Goal: Information Seeking & Learning: Learn about a topic

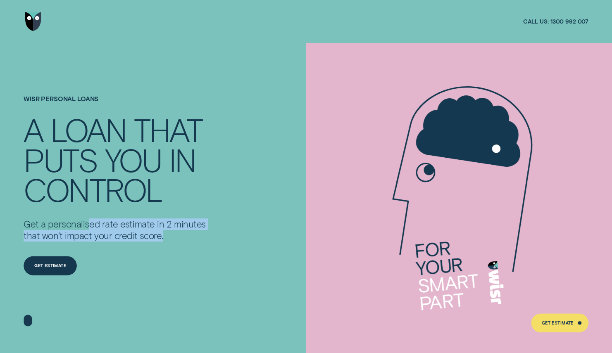
drag, startPoint x: 89, startPoint y: 225, endPoint x: 204, endPoint y: 239, distance: 115.7
click at [211, 237] on div "Wisr Personal Loans A LOAN THAT PUTS YOU IN CONTROL Get a personalised rate est…" at bounding box center [142, 198] width 245 height 310
click at [52, 264] on div "Get Estimate" at bounding box center [50, 266] width 32 height 4
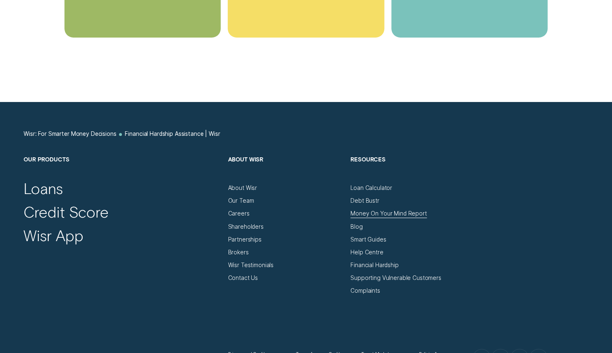
scroll to position [2062, 0]
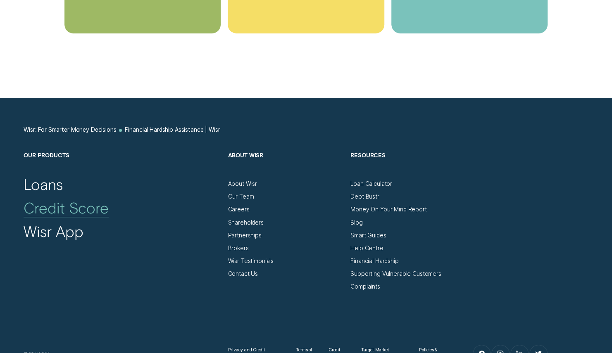
click at [93, 217] on div "Credit Score" at bounding box center [66, 207] width 85 height 19
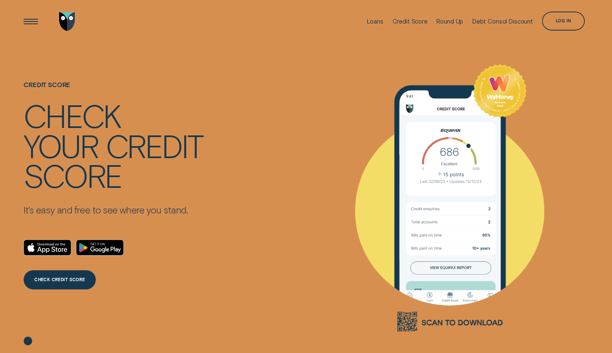
click at [280, 223] on div "Credit Score Check your credit score It’s easy and free to see where you stand.…" at bounding box center [306, 198] width 572 height 310
